Goal: Information Seeking & Learning: Learn about a topic

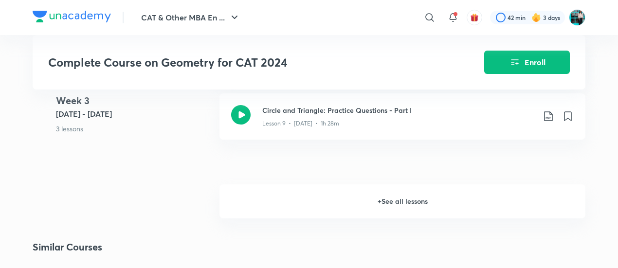
click at [294, 200] on h6 "+ See all lessons" at bounding box center [403, 202] width 366 height 34
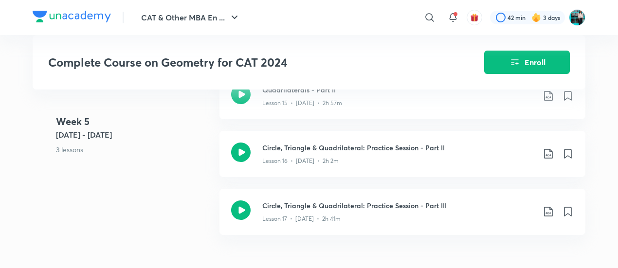
scroll to position [1330, 0]
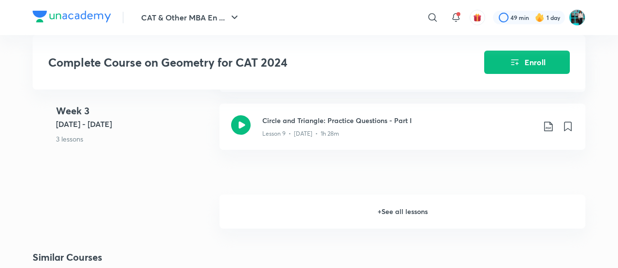
scroll to position [911, 0]
click at [289, 215] on h6 "+ See all lessons" at bounding box center [403, 211] width 366 height 34
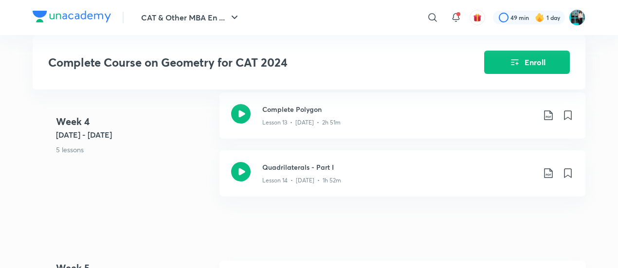
scroll to position [1207, 0]
